Goal: Check status: Check status

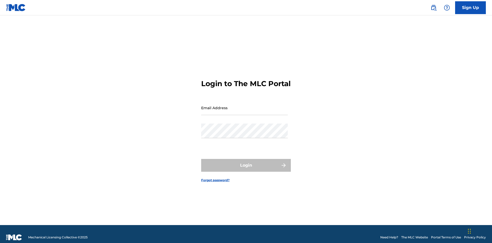
scroll to position [7, 0]
click at [245, 105] on input "Email Address" at bounding box center [244, 108] width 87 height 15
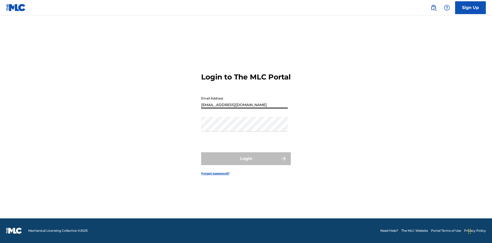
type input "[EMAIL_ADDRESS][DOMAIN_NAME]"
click at [246, 163] on button "Login" at bounding box center [246, 158] width 90 height 13
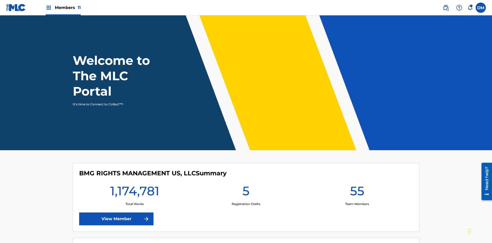
click at [63, 7] on span "Members 11" at bounding box center [68, 8] width 26 height 6
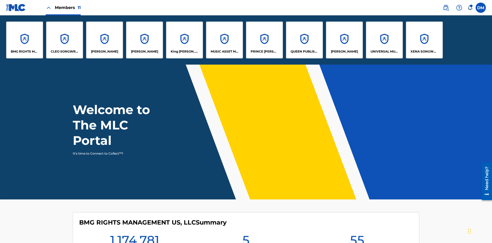
click at [384, 52] on p "UNIVERSAL MUSIC PUB GROUP" at bounding box center [385, 51] width 28 height 5
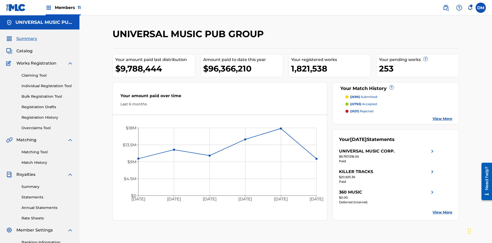
click at [47, 184] on link "Summary" at bounding box center [48, 186] width 52 height 5
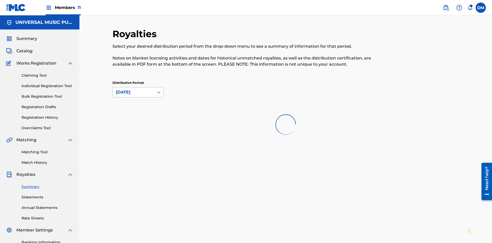
click at [134, 89] on div "[DATE]" at bounding box center [133, 92] width 35 height 6
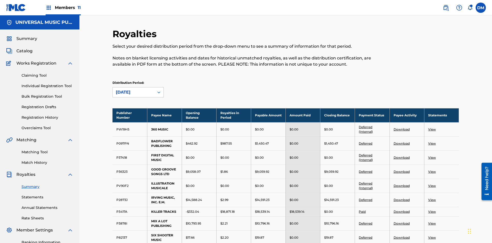
click at [366, 142] on link "Deferred" at bounding box center [366, 144] width 14 height 4
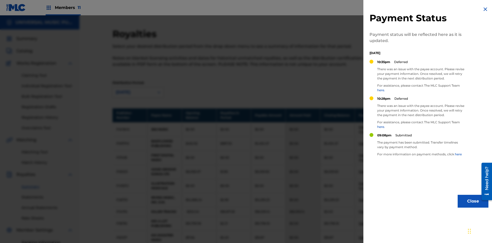
click at [486, 9] on img at bounding box center [486, 9] width 6 height 6
click at [366, 142] on link "Deferred" at bounding box center [366, 144] width 14 height 4
click at [486, 9] on img at bounding box center [486, 9] width 6 height 6
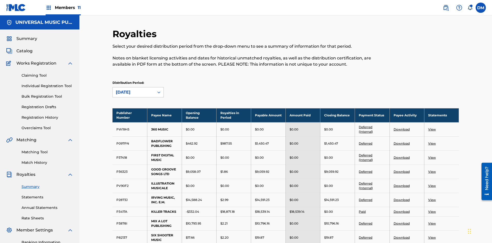
click at [402, 170] on link "Download" at bounding box center [402, 172] width 16 height 4
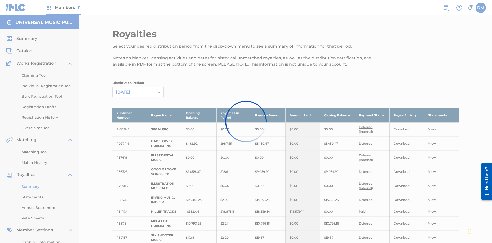
scroll to position [134, 0]
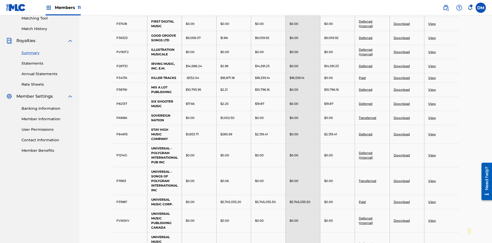
click at [402, 102] on link "Download" at bounding box center [402, 104] width 16 height 4
click at [432, 50] on link "View" at bounding box center [432, 52] width 8 height 4
click at [47, 56] on link "Summary" at bounding box center [48, 52] width 52 height 5
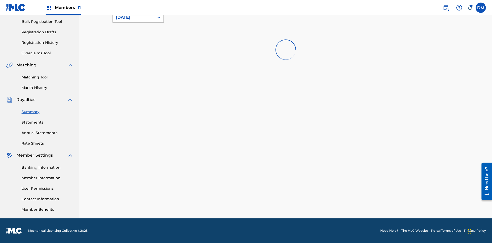
click at [134, 21] on div "[DATE]" at bounding box center [133, 17] width 35 height 6
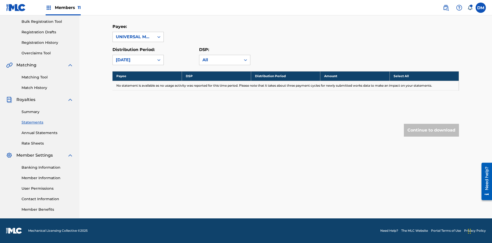
click at [47, 112] on link "Summary" at bounding box center [48, 111] width 52 height 5
